Goal: Task Accomplishment & Management: Manage account settings

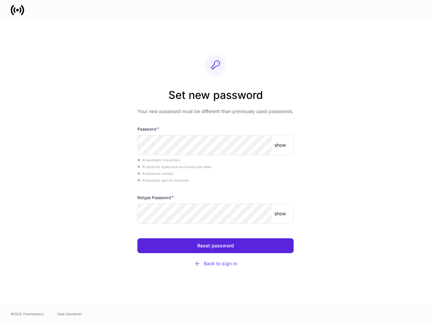
click at [216, 162] on div "At least eight characters" at bounding box center [216, 159] width 156 height 7
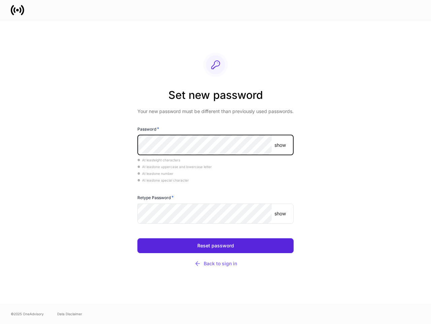
click at [280, 145] on p "show" at bounding box center [280, 145] width 11 height 7
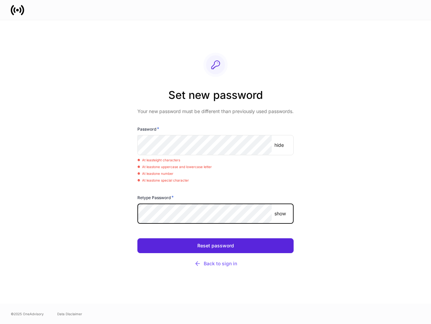
click at [280, 213] on p "show" at bounding box center [280, 213] width 11 height 7
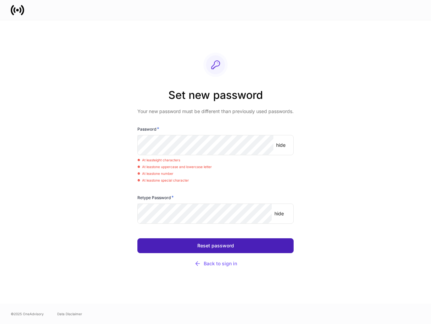
click at [216, 245] on div "Reset password" at bounding box center [215, 245] width 37 height 5
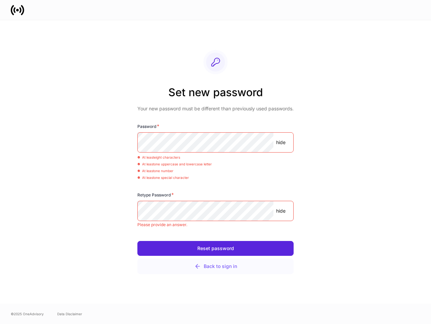
click at [216, 263] on div "Back to sign in" at bounding box center [215, 266] width 43 height 7
